Goal: Check status: Check status

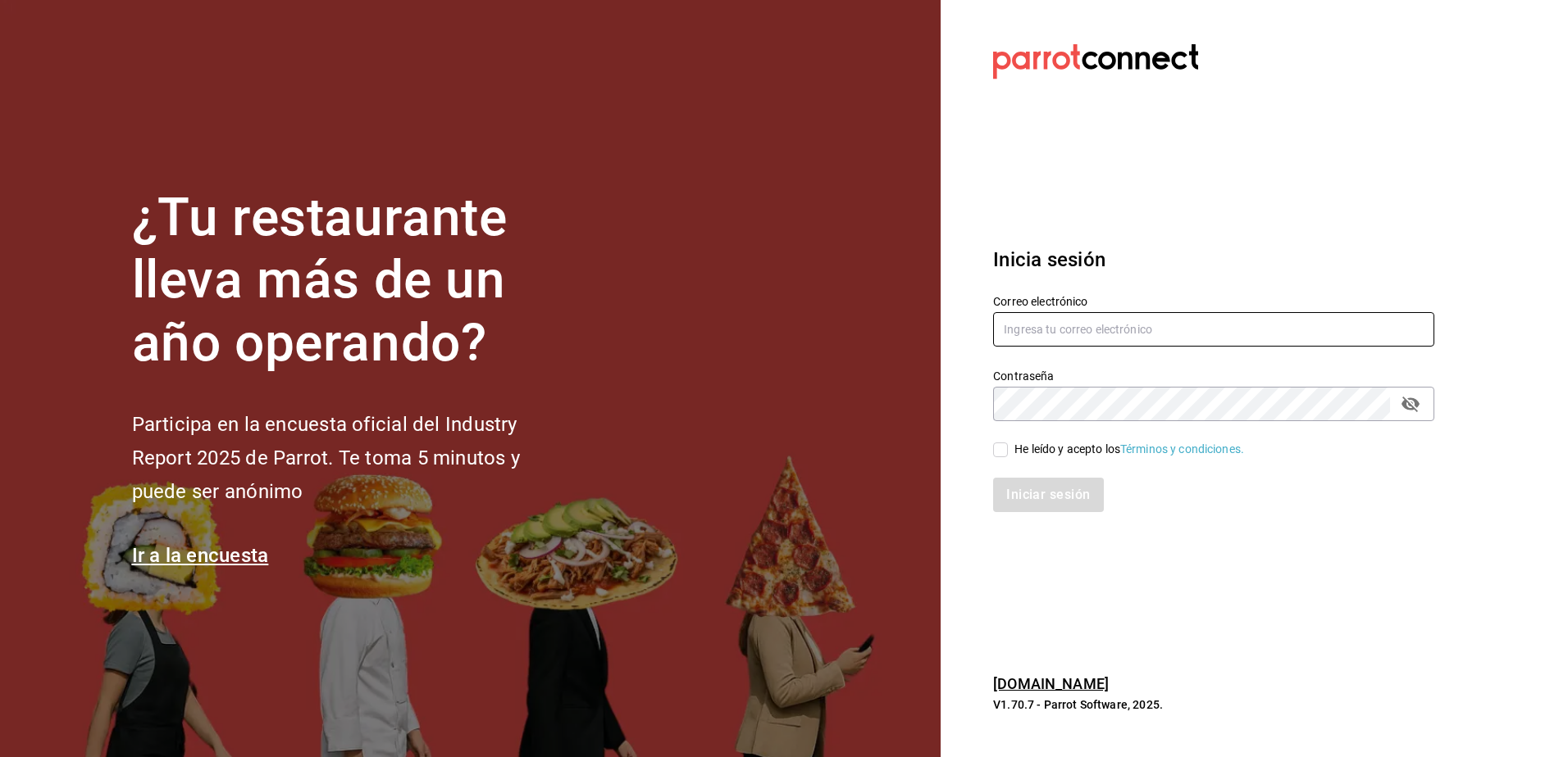
click at [1098, 323] on input "text" at bounding box center [1214, 329] width 441 height 34
type input "direccionfachisa@outlook.com"
click at [1004, 451] on input "He leído y acepto los Términos y condiciones." at bounding box center [1000, 450] width 14 height 14
checkbox input "true"
click at [1023, 496] on button "Iniciar sesión" at bounding box center [1049, 494] width 112 height 34
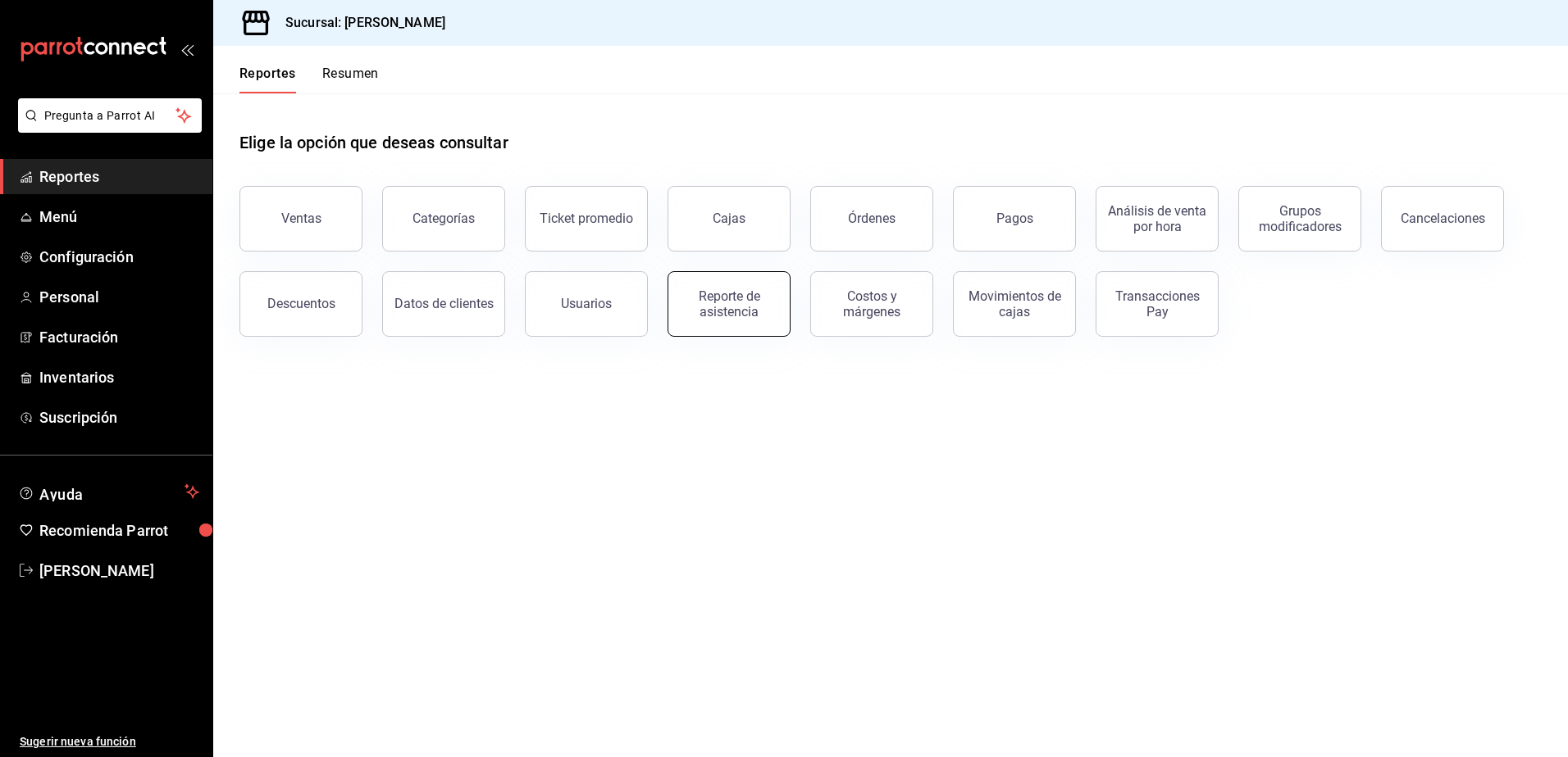
click at [739, 301] on div "Reporte de asistencia" at bounding box center [729, 304] width 102 height 31
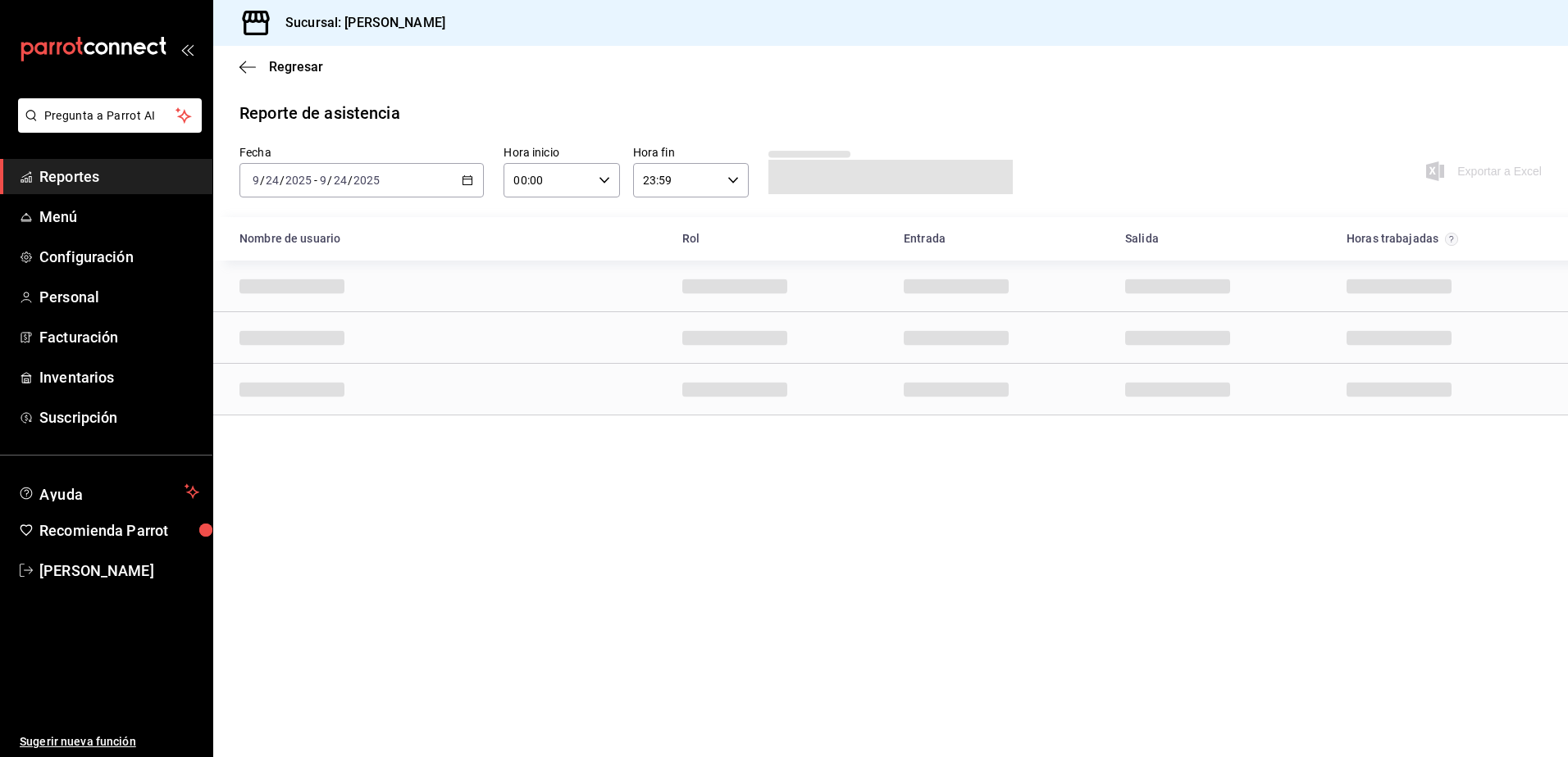
click at [442, 181] on div "[DATE] [DATE] - [DATE] [DATE]" at bounding box center [362, 180] width 245 height 34
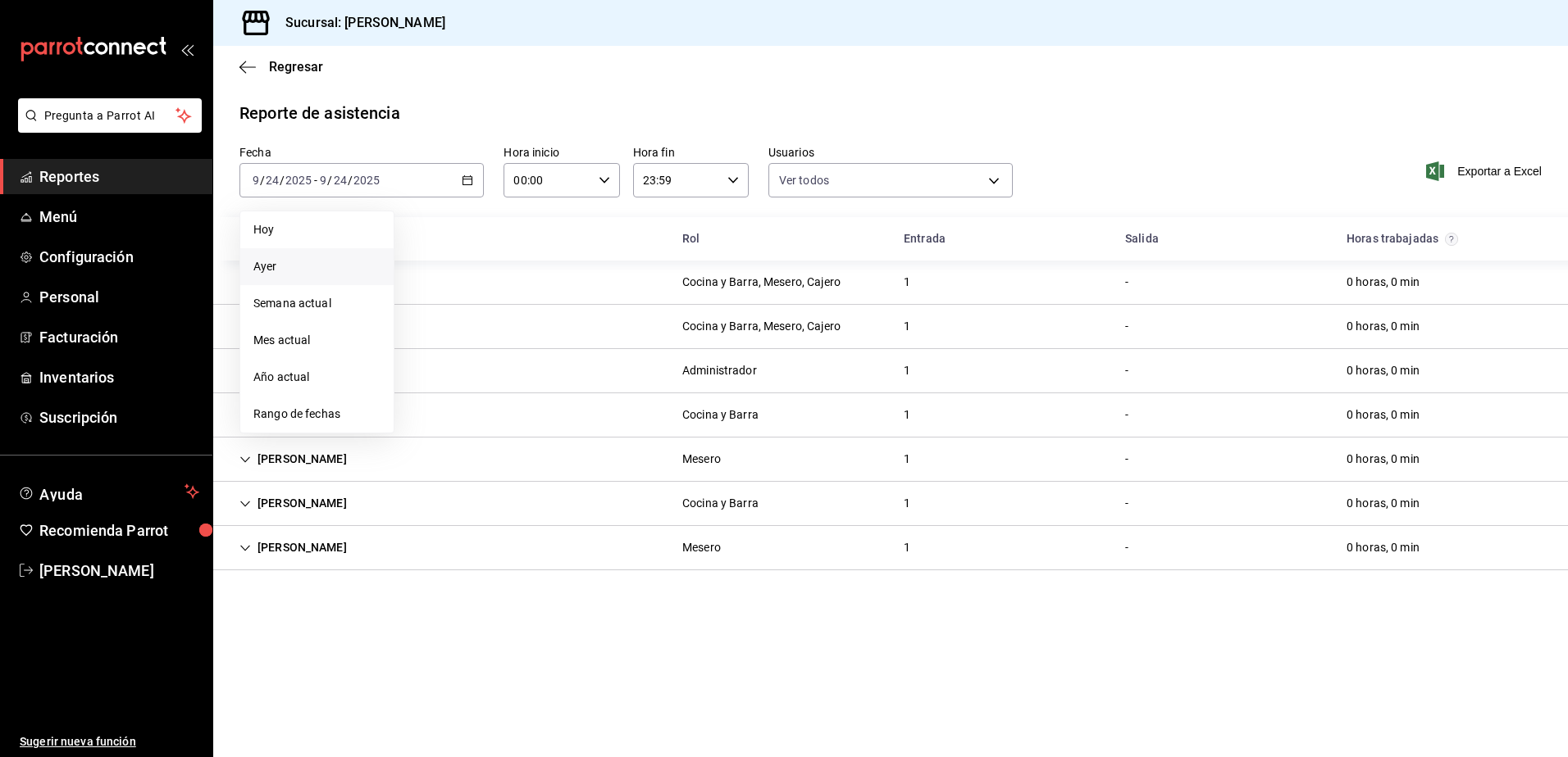
click at [327, 264] on span "Ayer" at bounding box center [317, 266] width 127 height 17
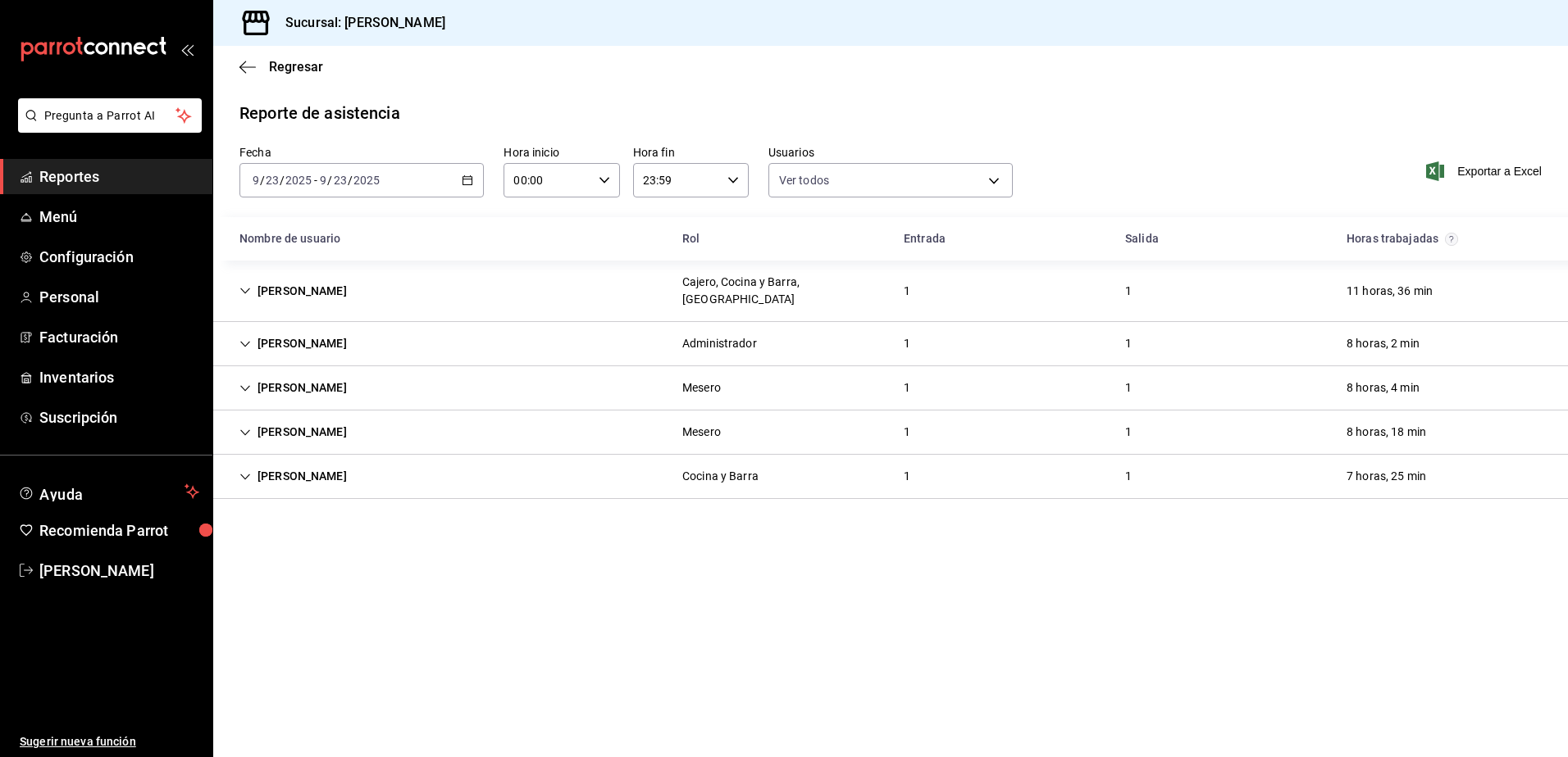
click at [310, 282] on div "[PERSON_NAME]" at bounding box center [293, 291] width 134 height 31
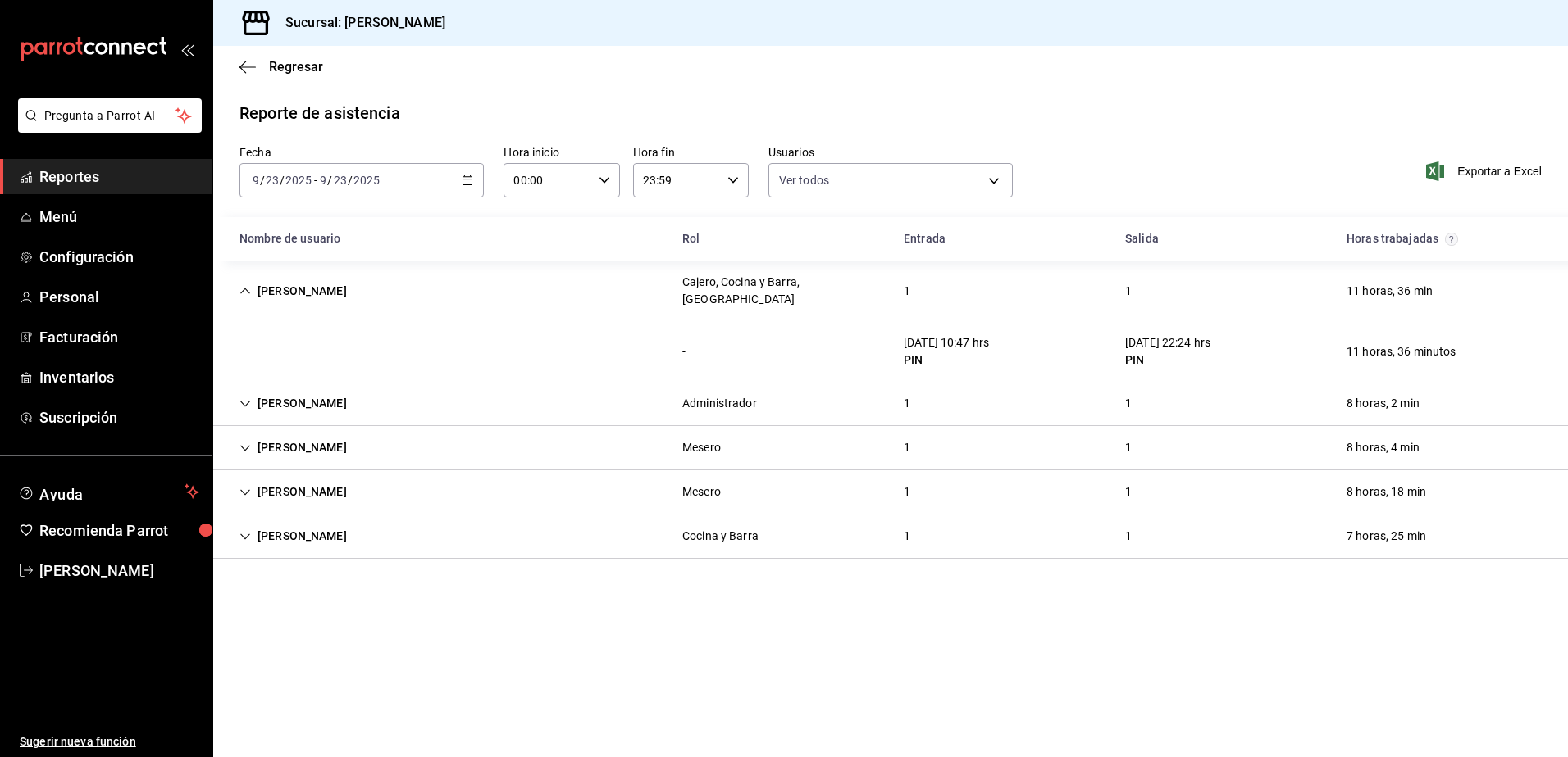
click at [247, 531] on icon "Cell" at bounding box center [245, 537] width 12 height 12
click at [237, 280] on div "[PERSON_NAME]" at bounding box center [293, 291] width 134 height 31
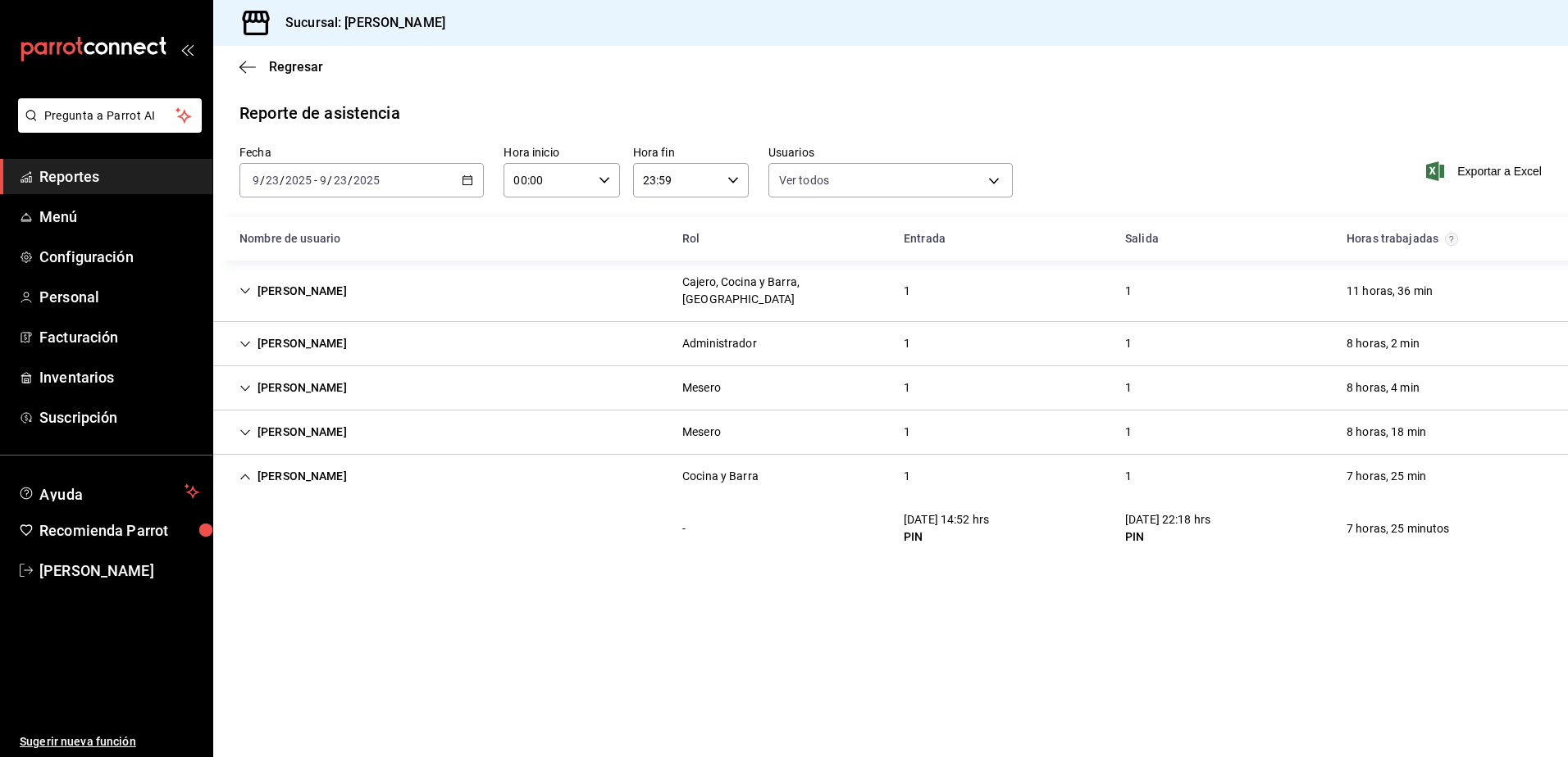
click at [236, 461] on div "[PERSON_NAME]" at bounding box center [293, 476] width 134 height 31
click at [309, 176] on input "2025" at bounding box center [298, 180] width 28 height 13
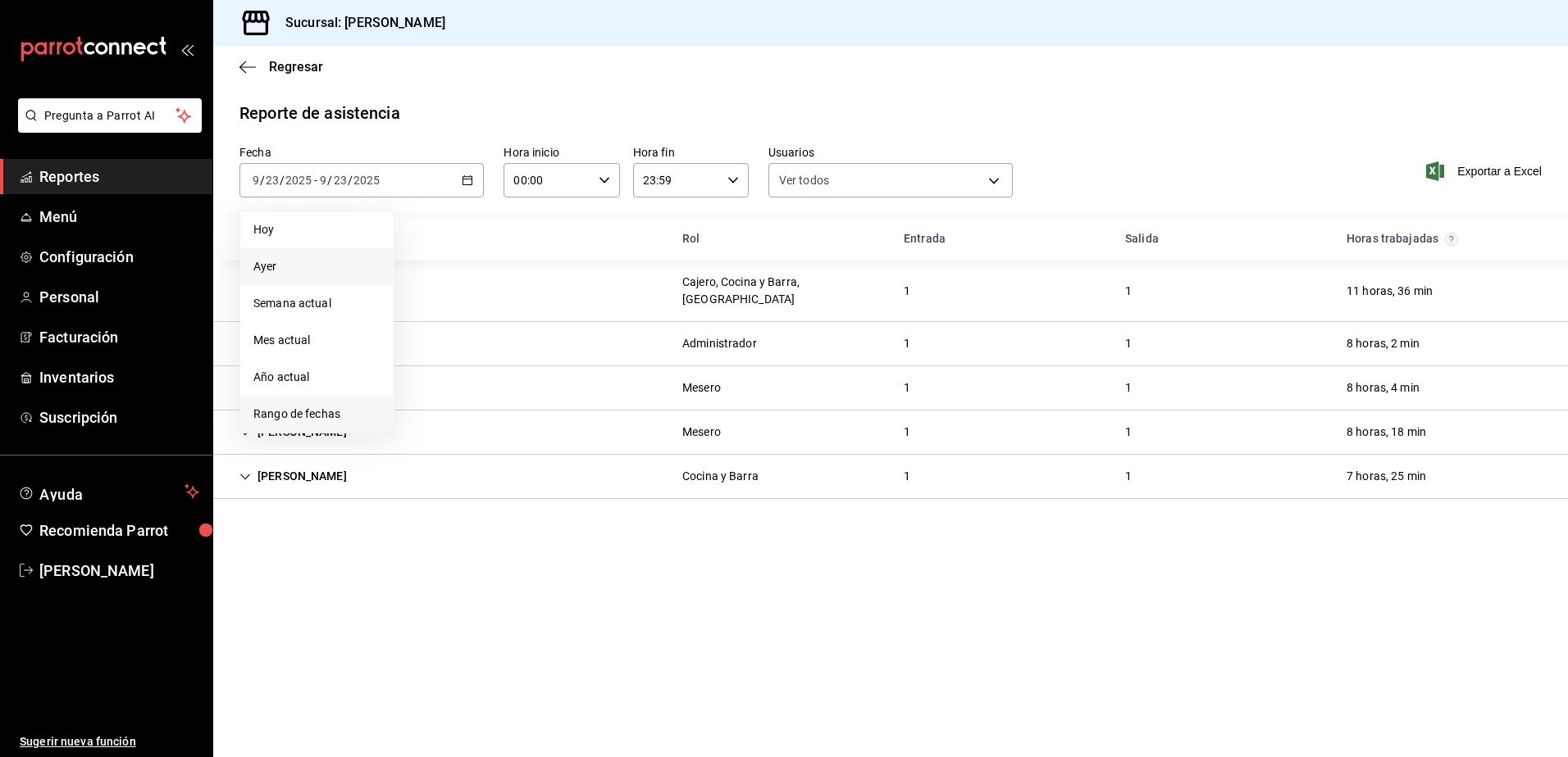
click at [323, 407] on span "Rango de fechas" at bounding box center [317, 414] width 127 height 17
click at [435, 395] on button "22" at bounding box center [428, 397] width 29 height 30
click at [712, 175] on input "23:59" at bounding box center [677, 180] width 88 height 32
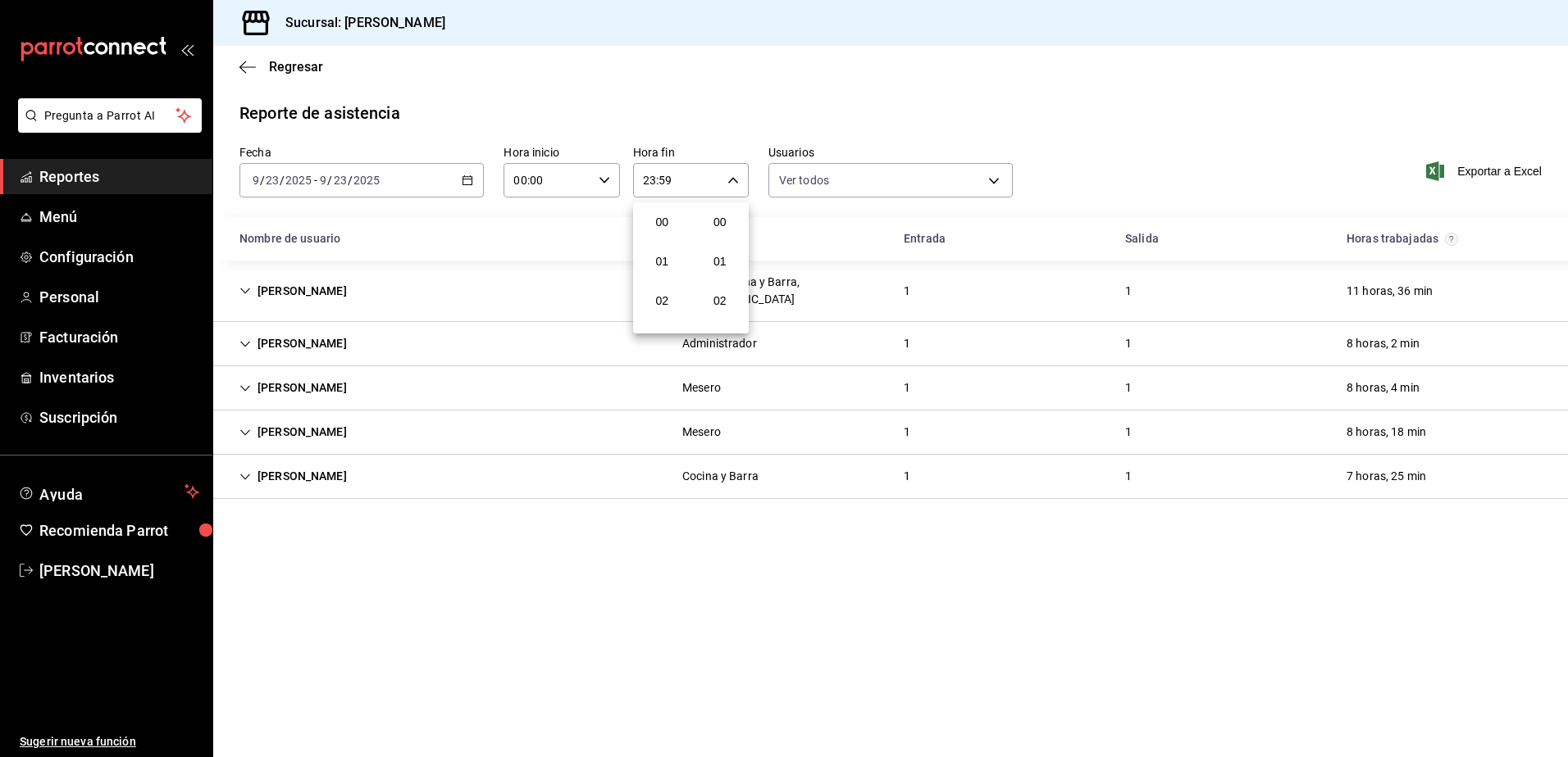
scroll to position [2229, 0]
click at [712, 175] on div at bounding box center [784, 378] width 1568 height 757
click at [372, 183] on input "2025" at bounding box center [366, 180] width 28 height 13
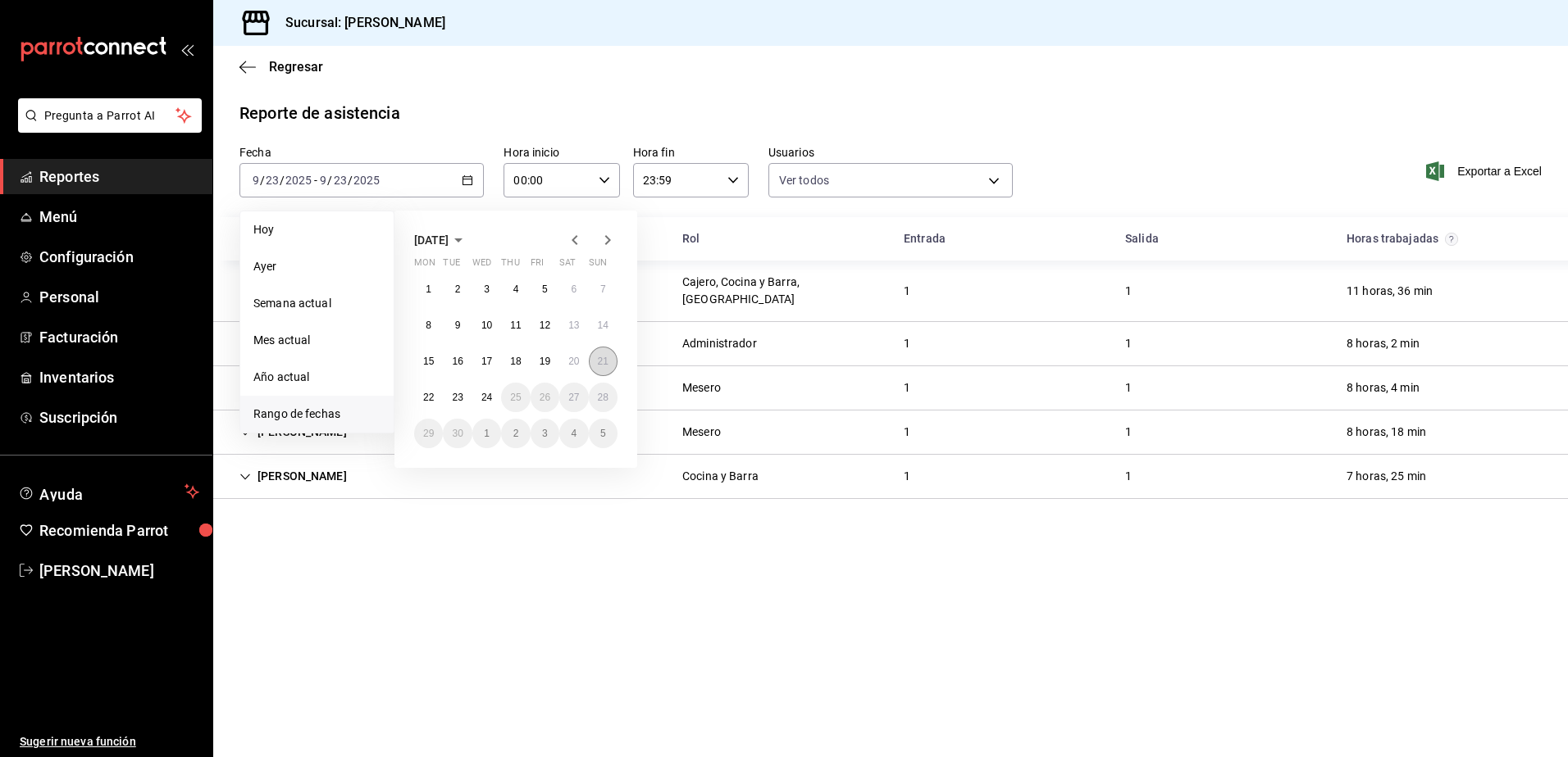
click at [596, 353] on button "21" at bounding box center [603, 361] width 29 height 30
click at [435, 395] on button "22" at bounding box center [428, 397] width 29 height 30
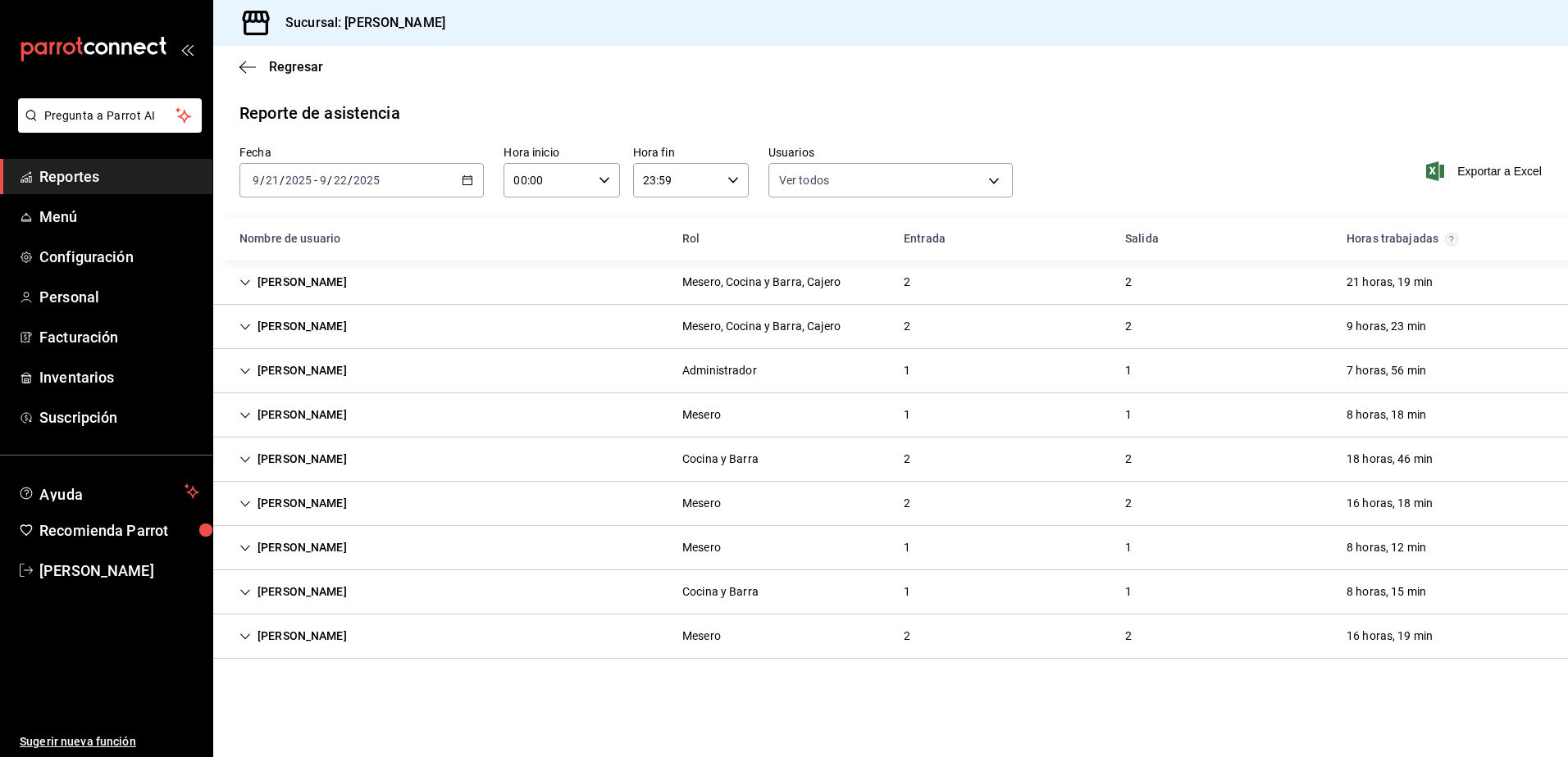
click at [291, 273] on div "[PERSON_NAME]" at bounding box center [293, 282] width 134 height 31
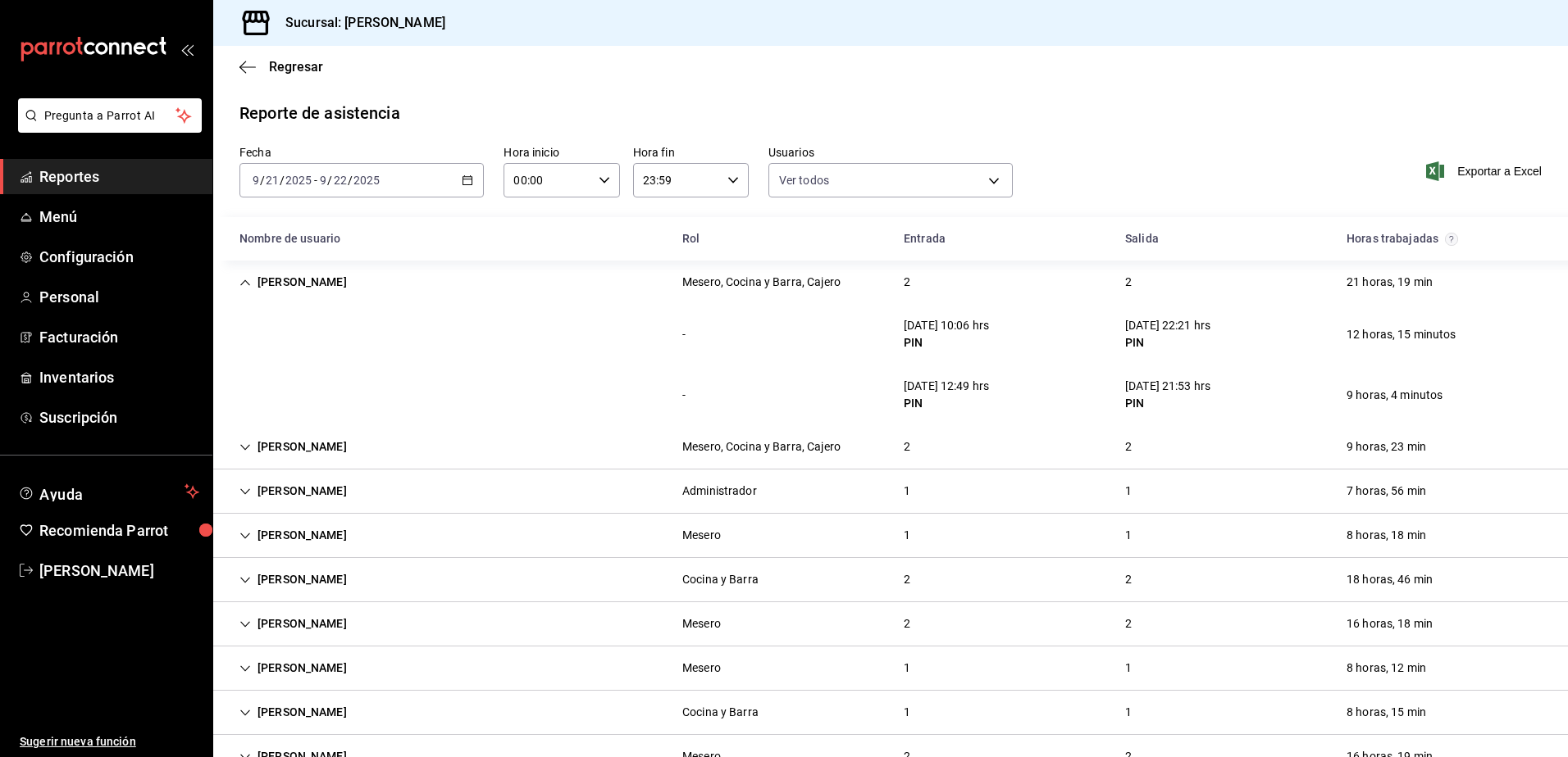
click at [269, 445] on div "[PERSON_NAME]" at bounding box center [293, 447] width 134 height 31
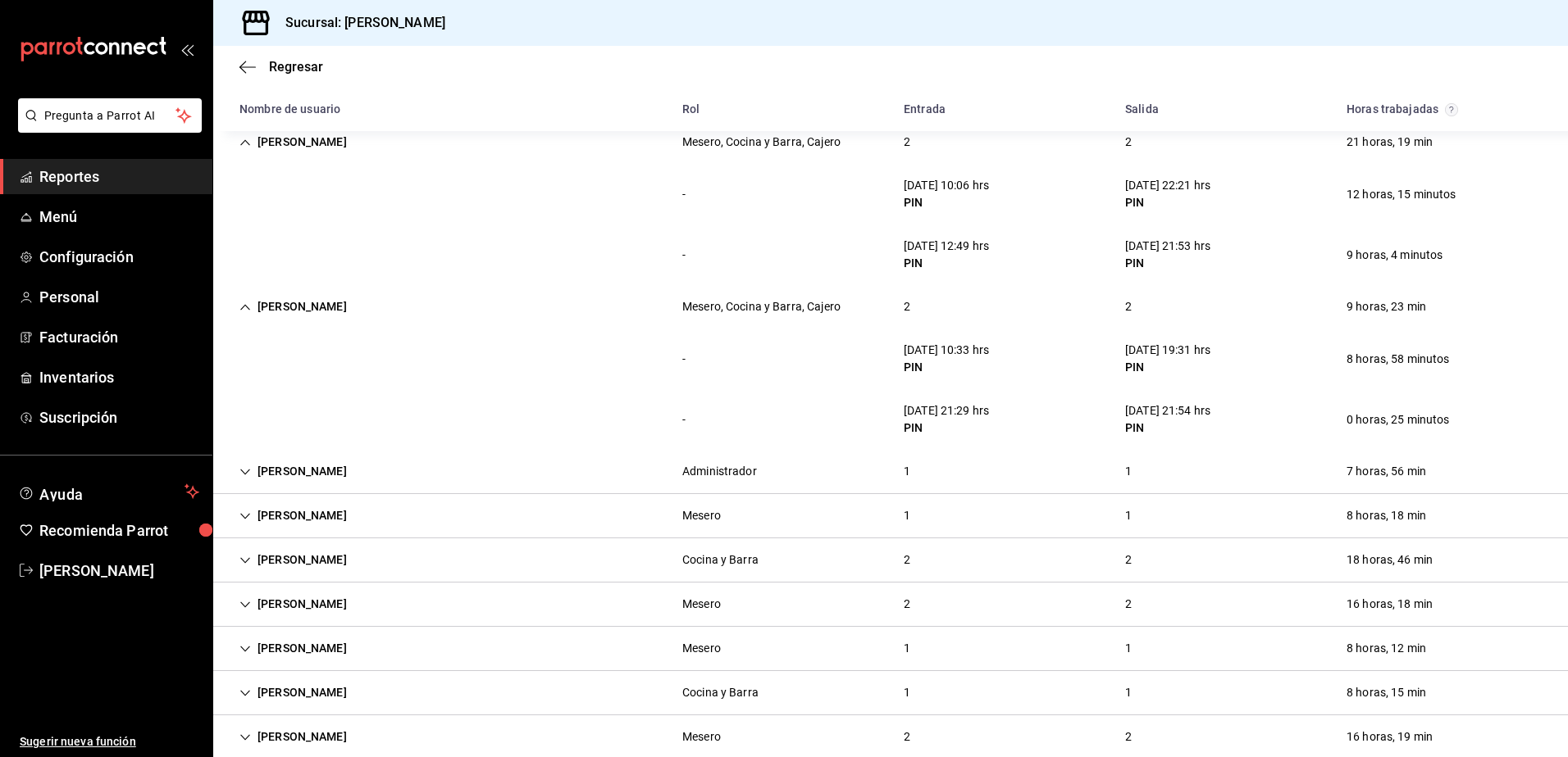
scroll to position [169, 0]
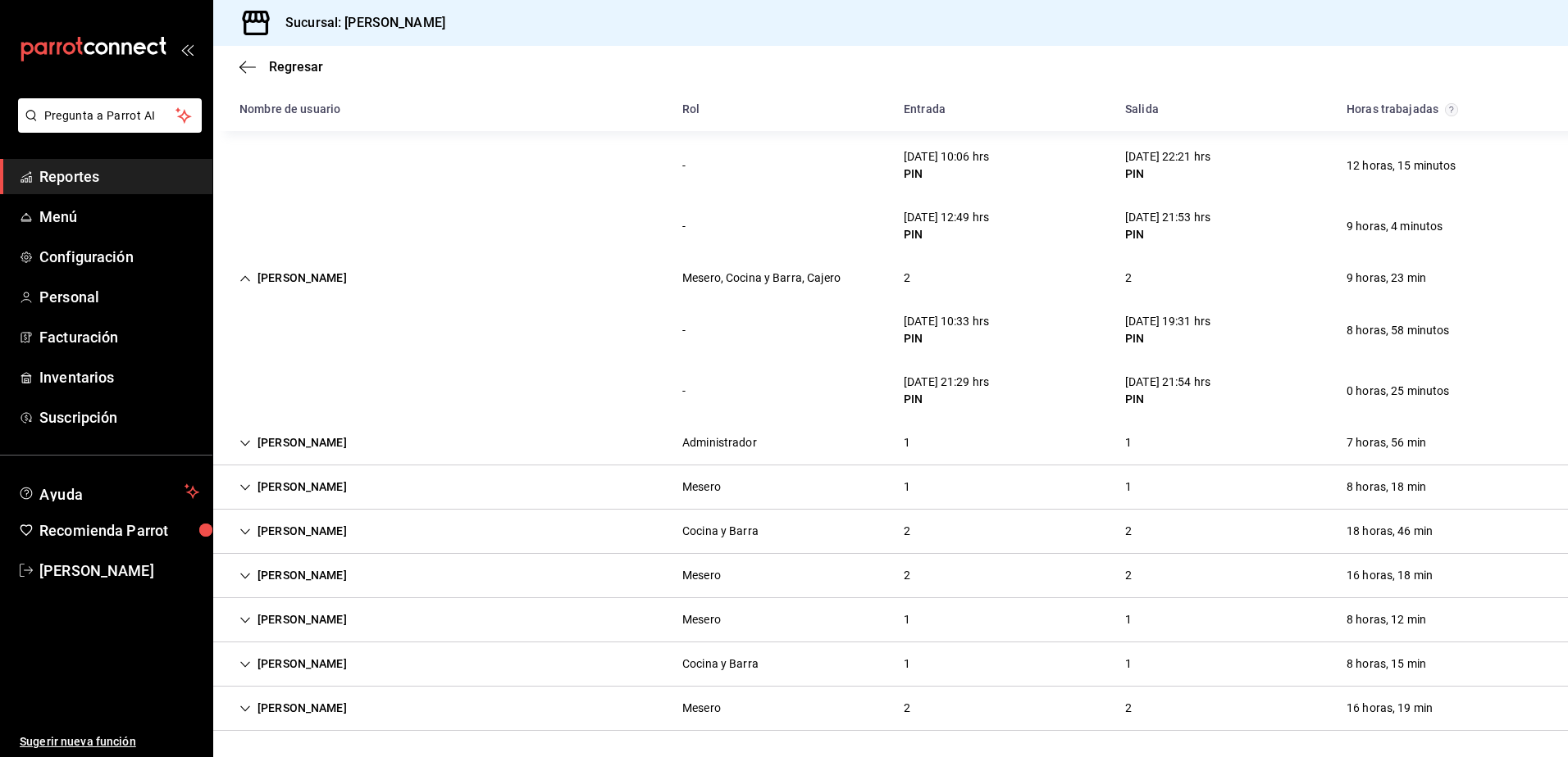
click at [261, 532] on div "[PERSON_NAME]" at bounding box center [293, 531] width 134 height 31
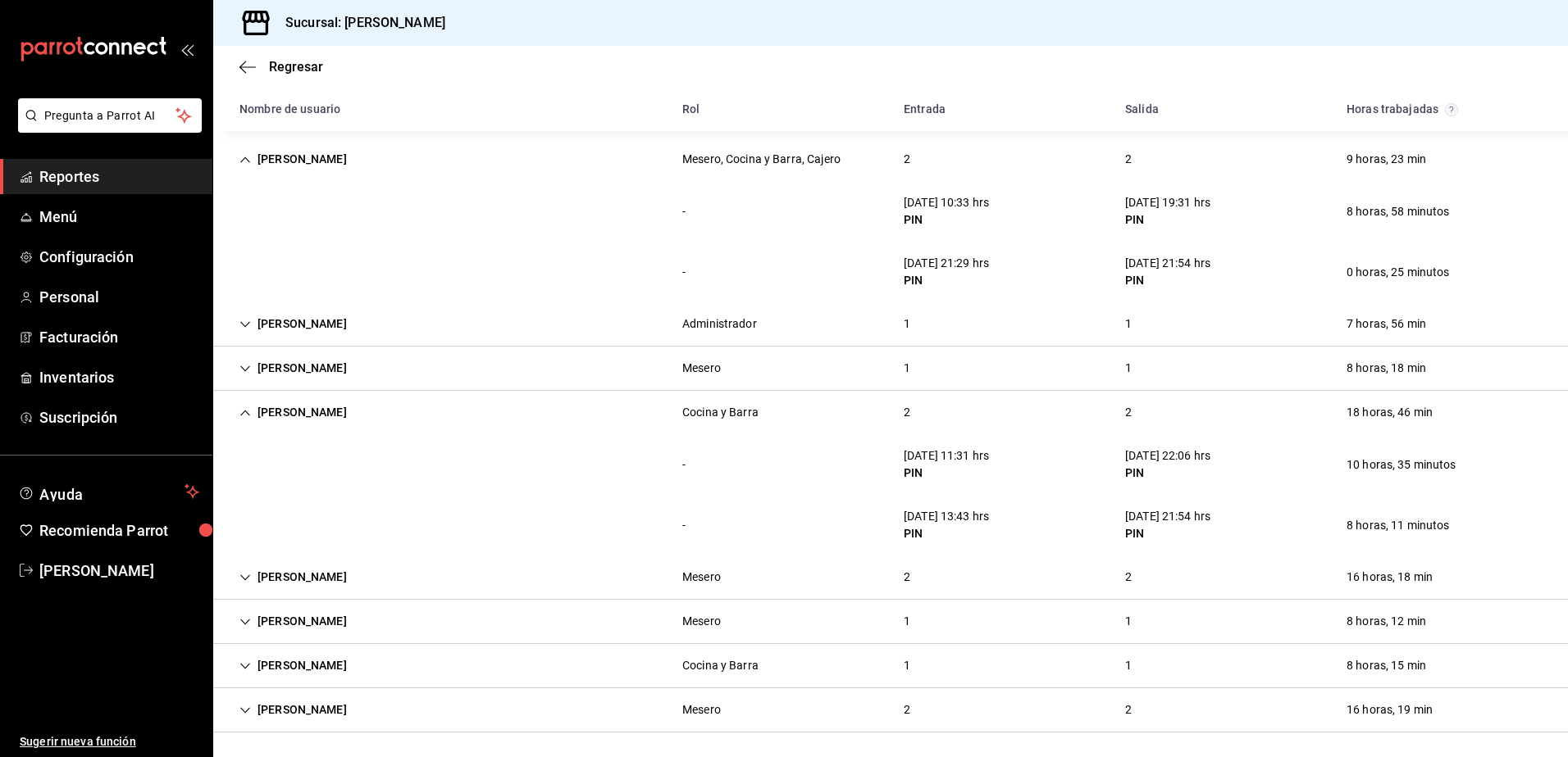
scroll to position [289, 0]
click at [241, 659] on icon "Cell" at bounding box center [245, 664] width 12 height 12
